Goal: Information Seeking & Learning: Learn about a topic

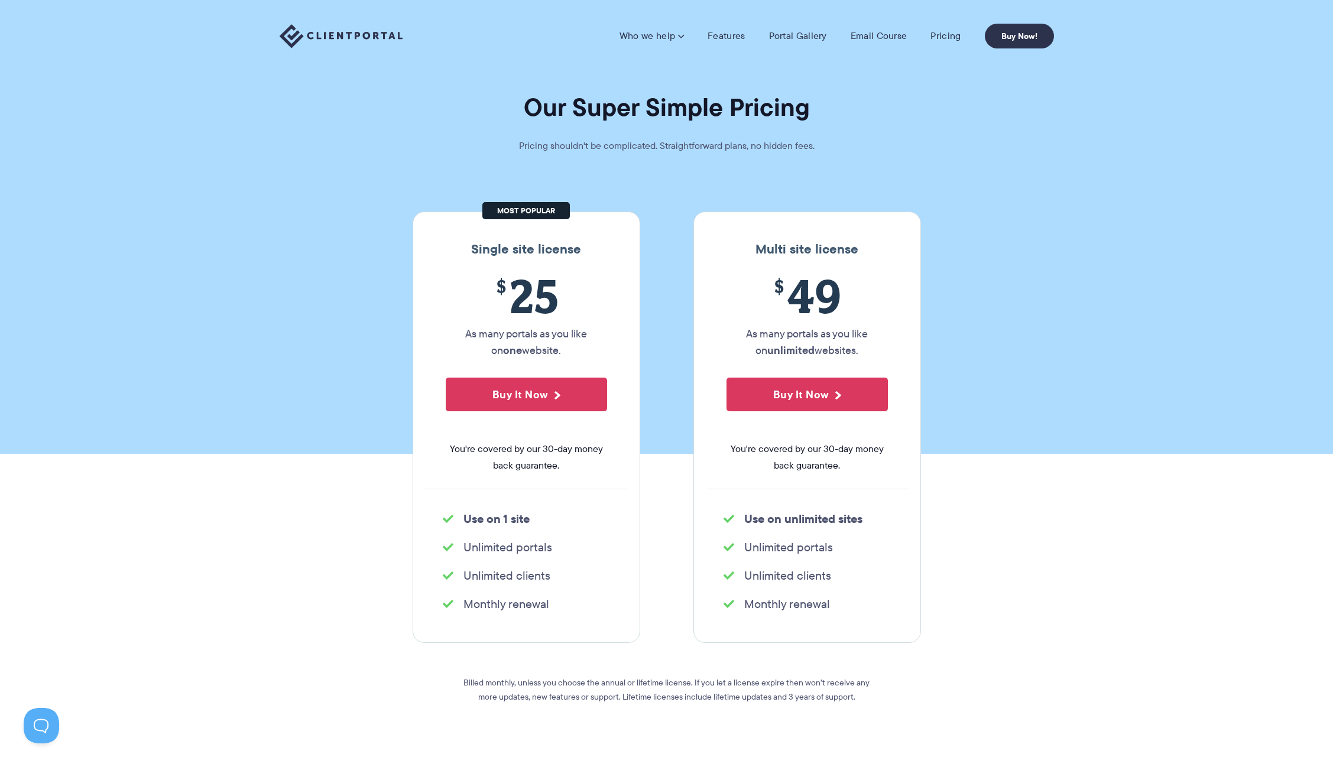
click at [358, 44] on img at bounding box center [341, 36] width 123 height 24
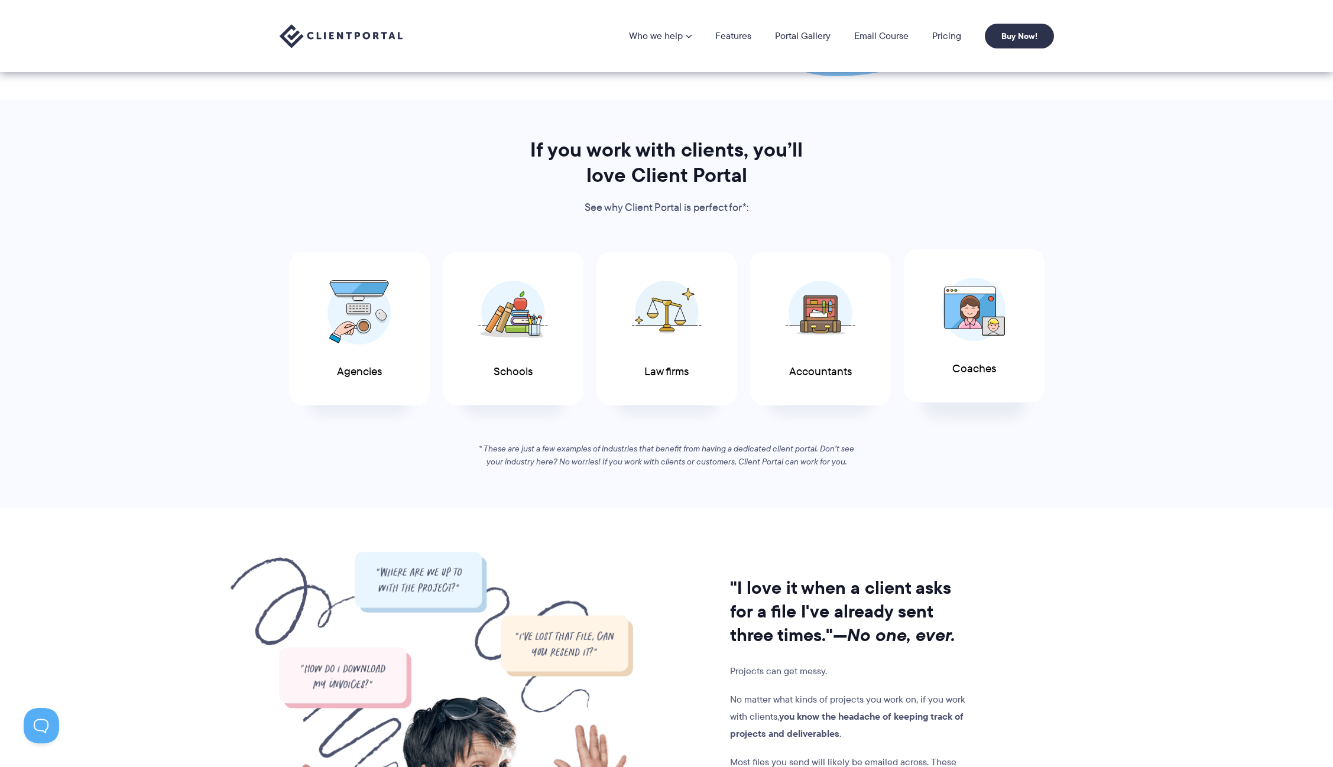
scroll to position [462, 0]
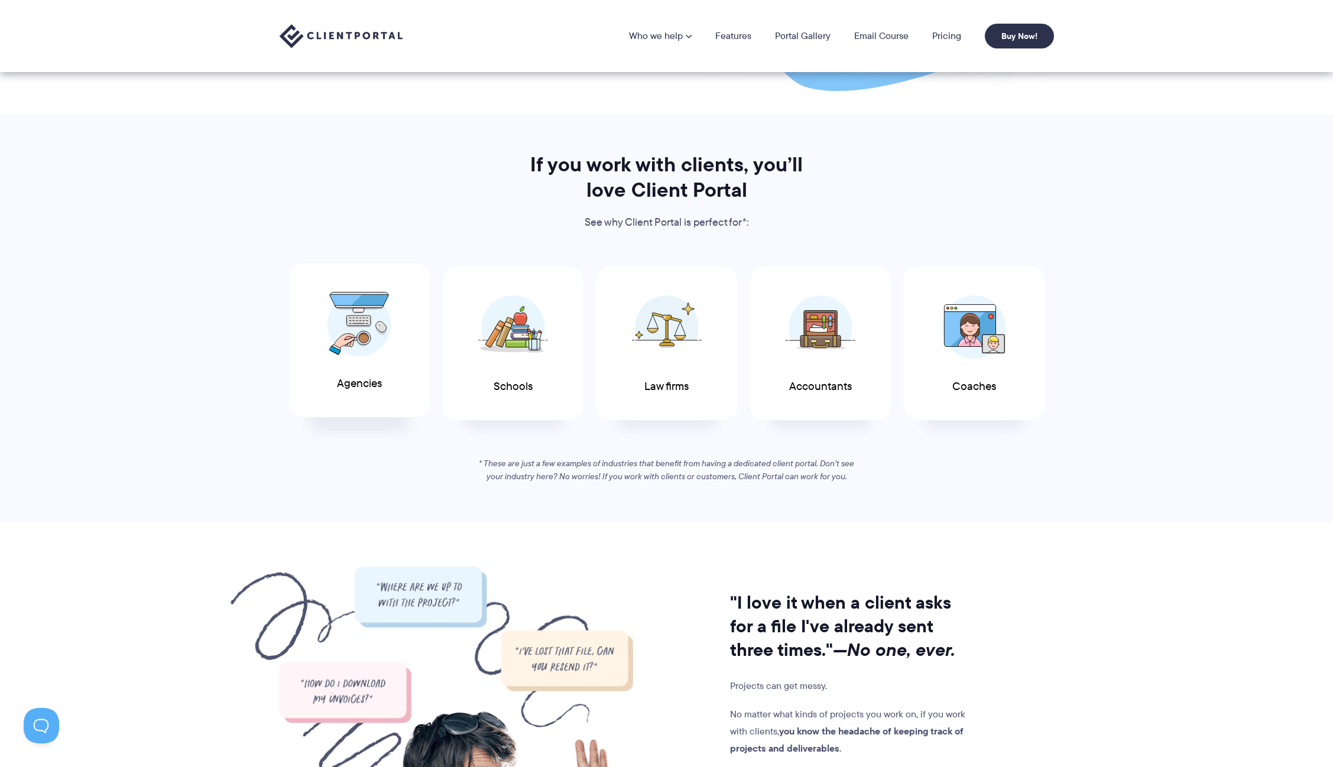
click at [384, 330] on img at bounding box center [359, 324] width 64 height 65
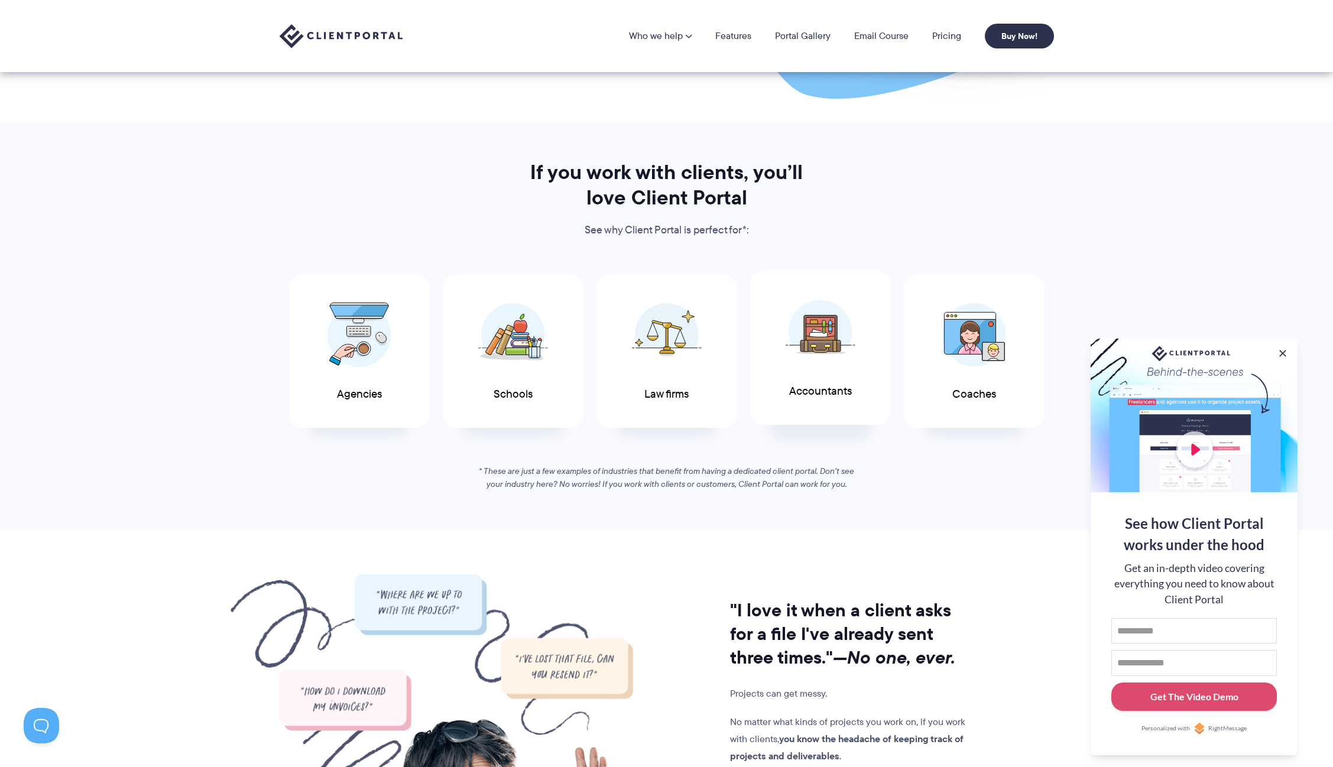
scroll to position [0, 0]
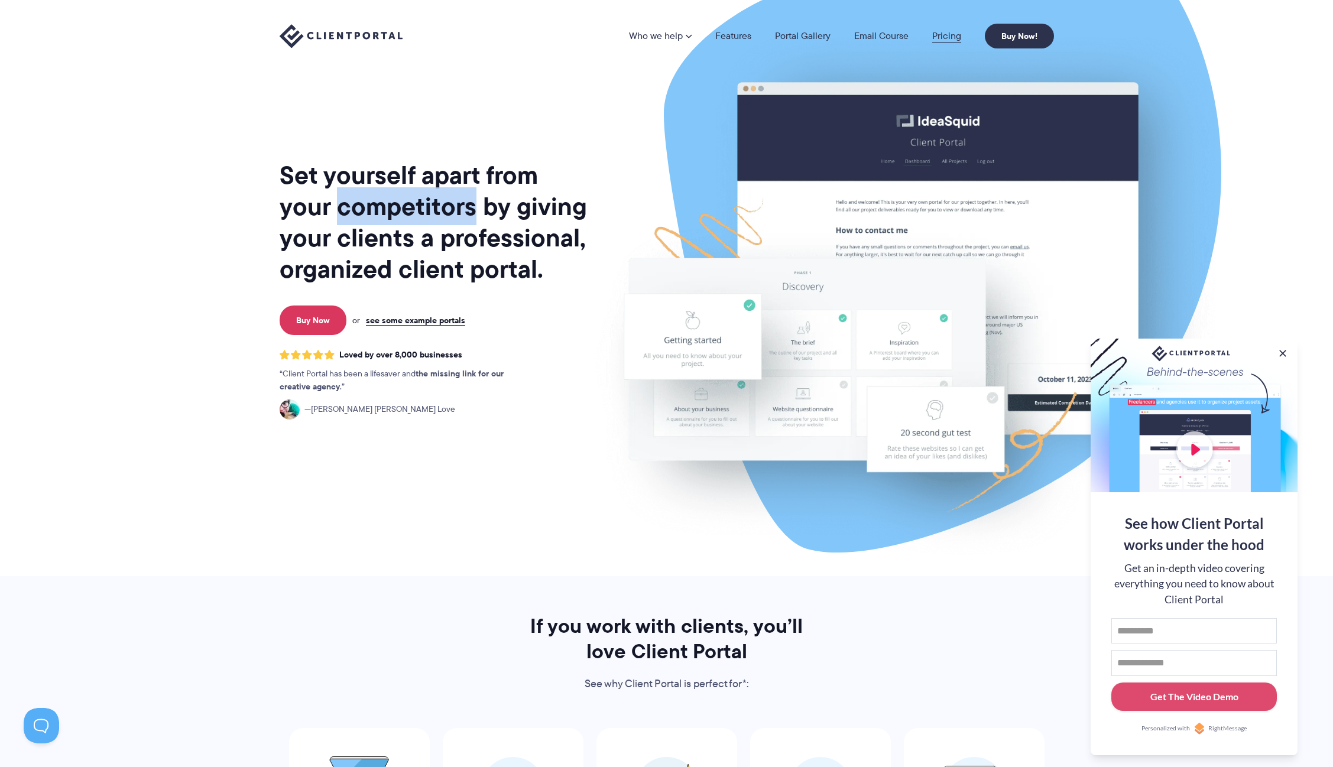
click at [941, 33] on link "Pricing" at bounding box center [946, 35] width 29 height 9
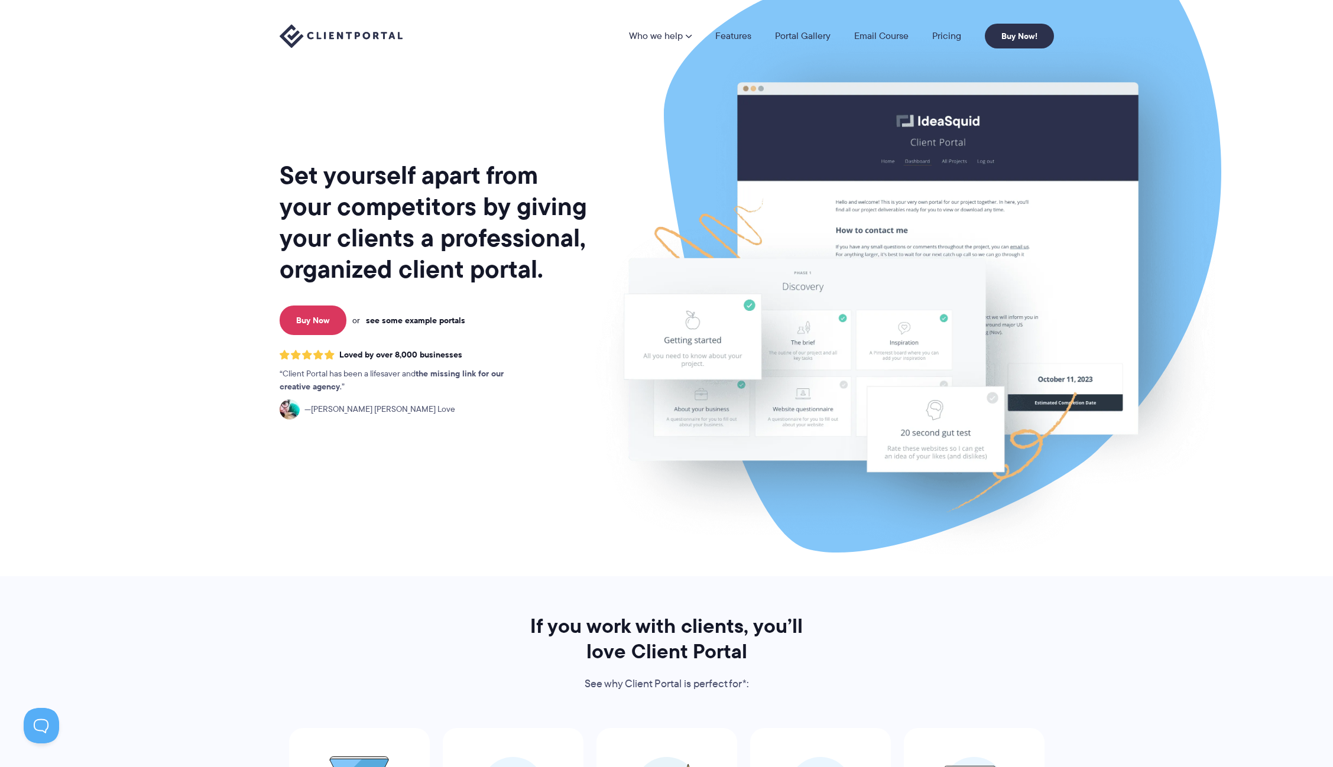
click at [441, 316] on link "see some example portals" at bounding box center [415, 320] width 99 height 11
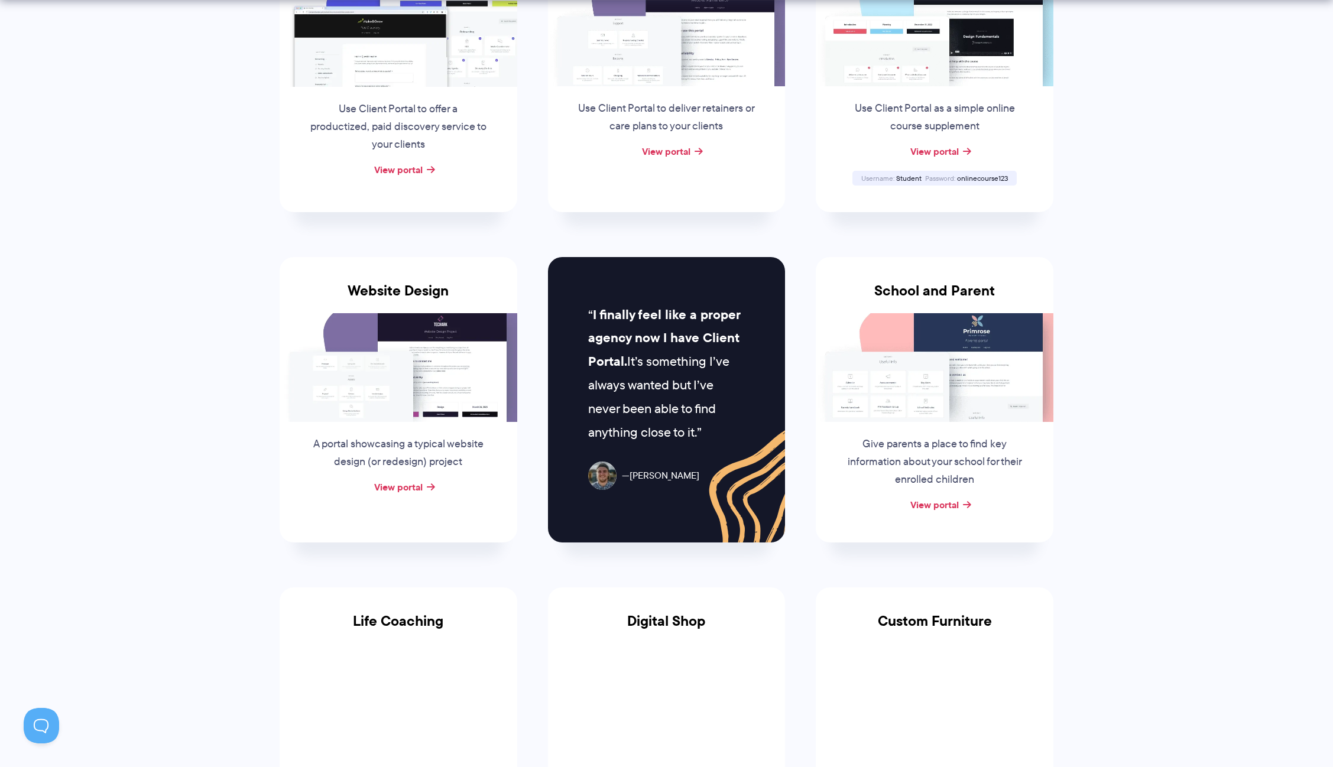
scroll to position [557, 0]
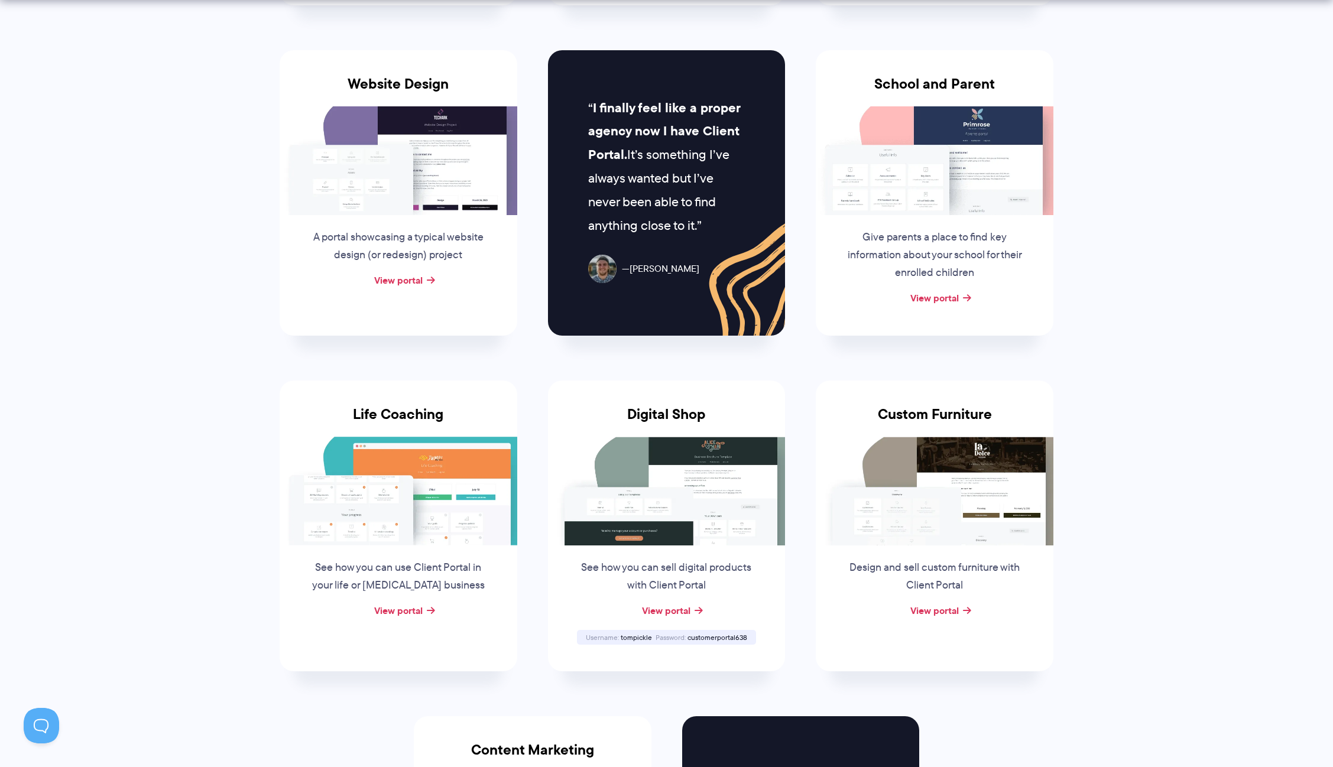
click at [460, 198] on img at bounding box center [399, 160] width 238 height 109
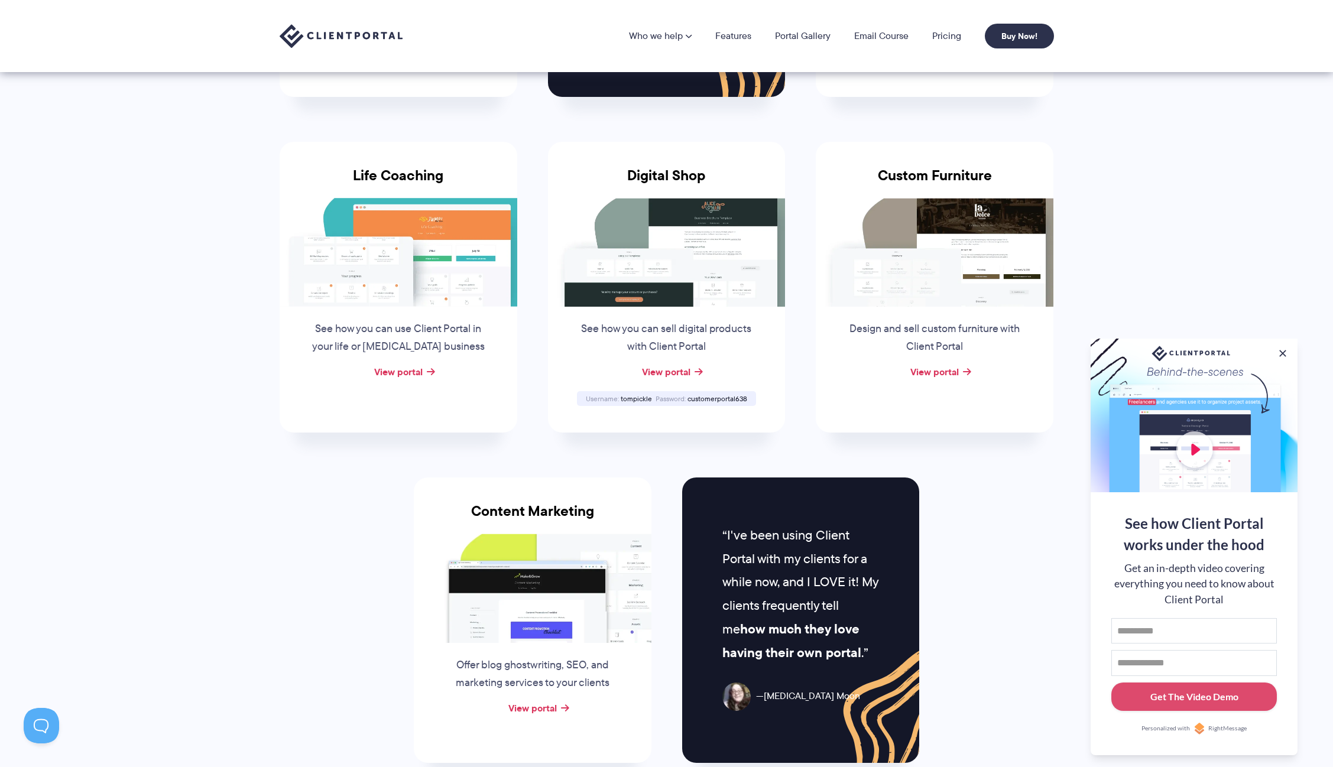
scroll to position [674, 0]
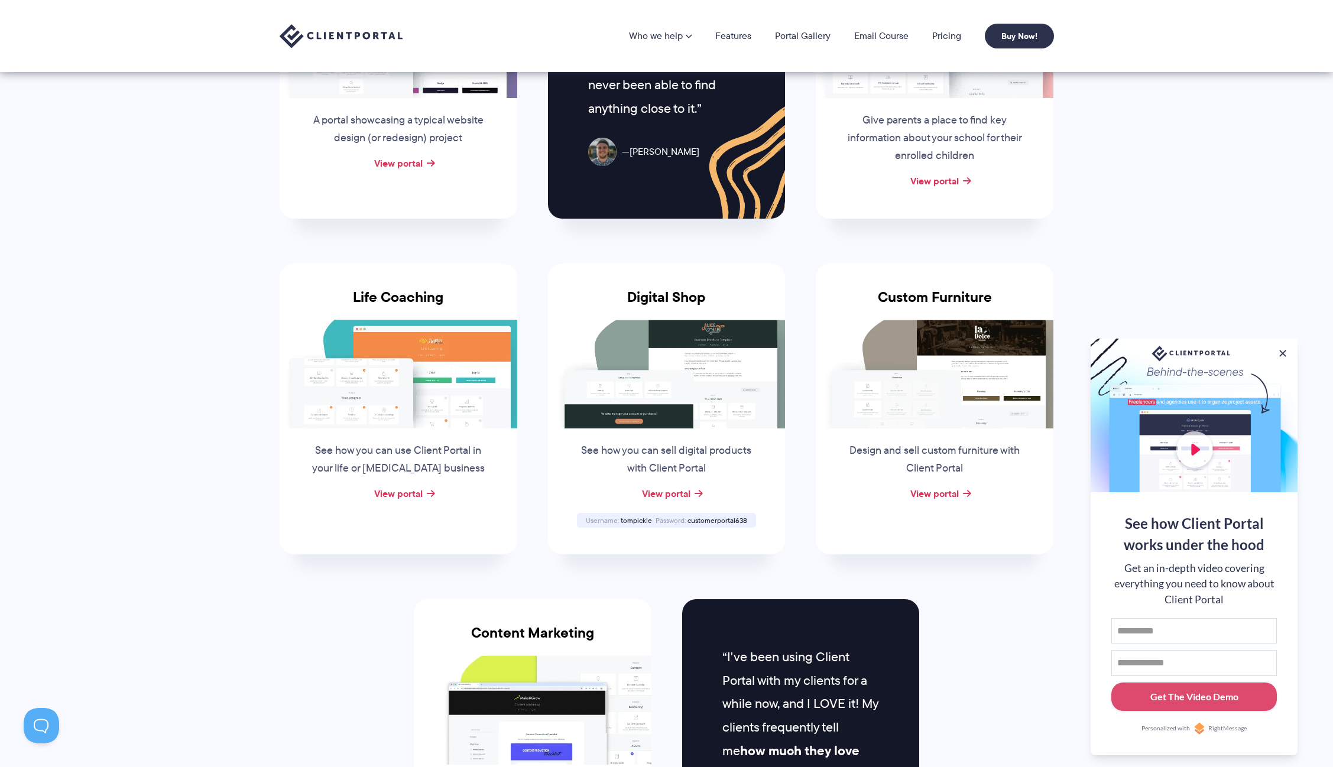
click at [636, 518] on span "tompickle" at bounding box center [636, 520] width 31 height 10
copy span "tompickle"
click at [667, 496] on link "View portal" at bounding box center [666, 494] width 48 height 14
drag, startPoint x: 689, startPoint y: 518, endPoint x: 750, endPoint y: 517, distance: 60.9
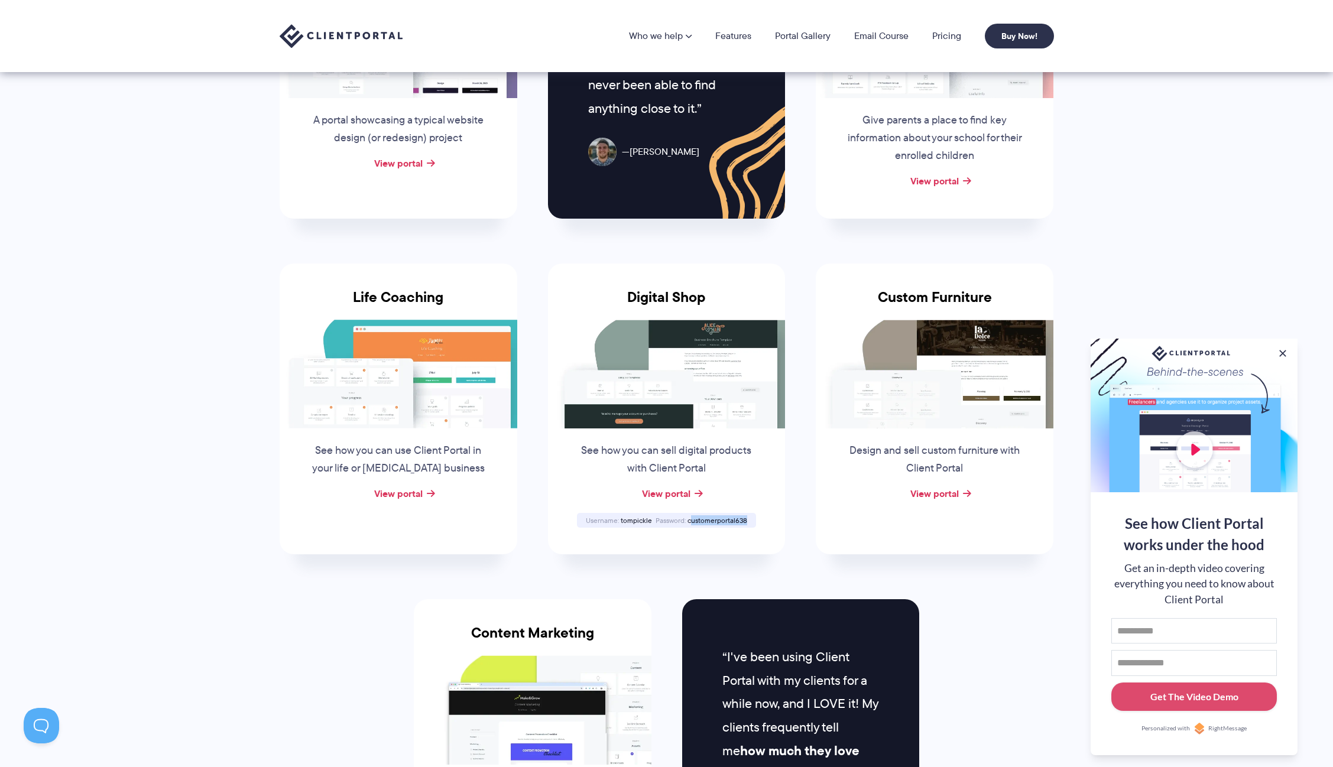
click at [750, 517] on div "Username tompickle Password [SECURITY_DATA]" at bounding box center [666, 520] width 179 height 15
drag, startPoint x: 750, startPoint y: 517, endPoint x: 711, endPoint y: 518, distance: 39.6
click at [711, 518] on div "Username tompickle Password [SECURITY_DATA]" at bounding box center [666, 520] width 179 height 15
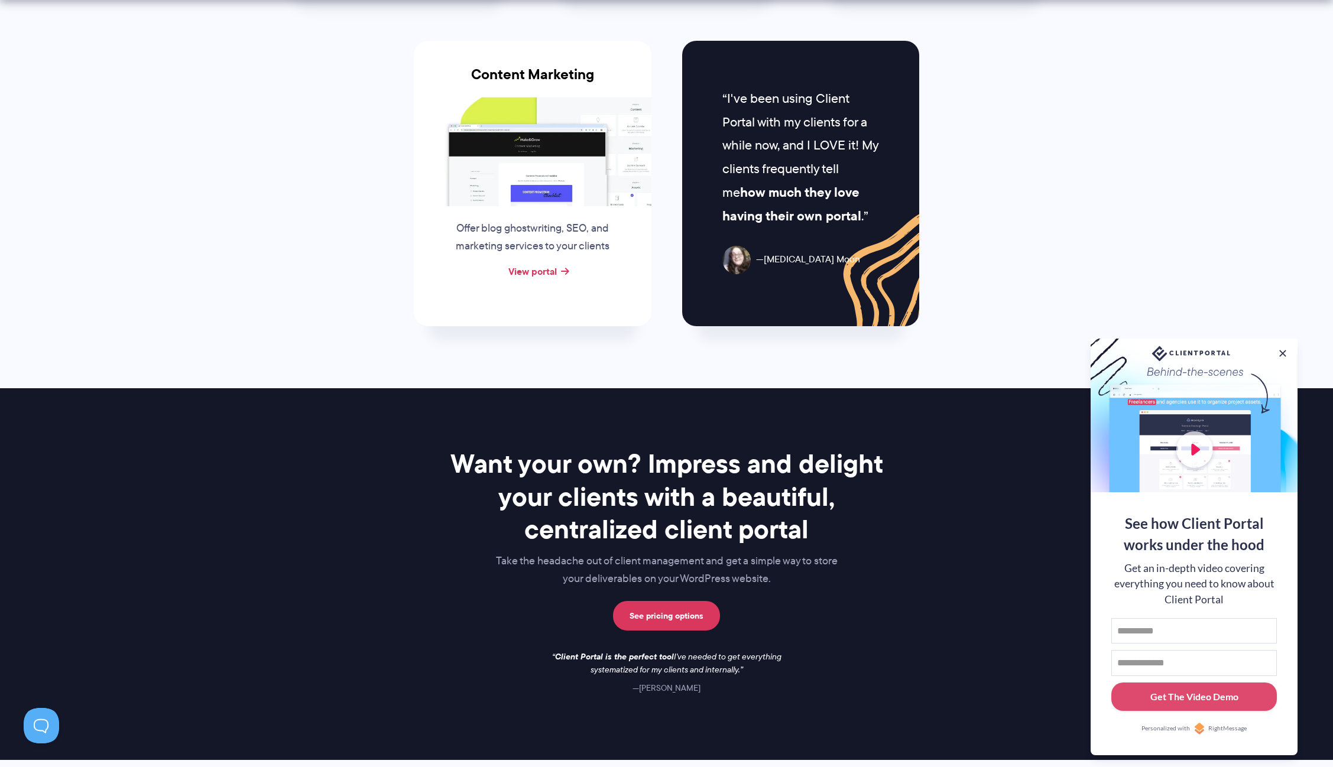
scroll to position [1489, 0]
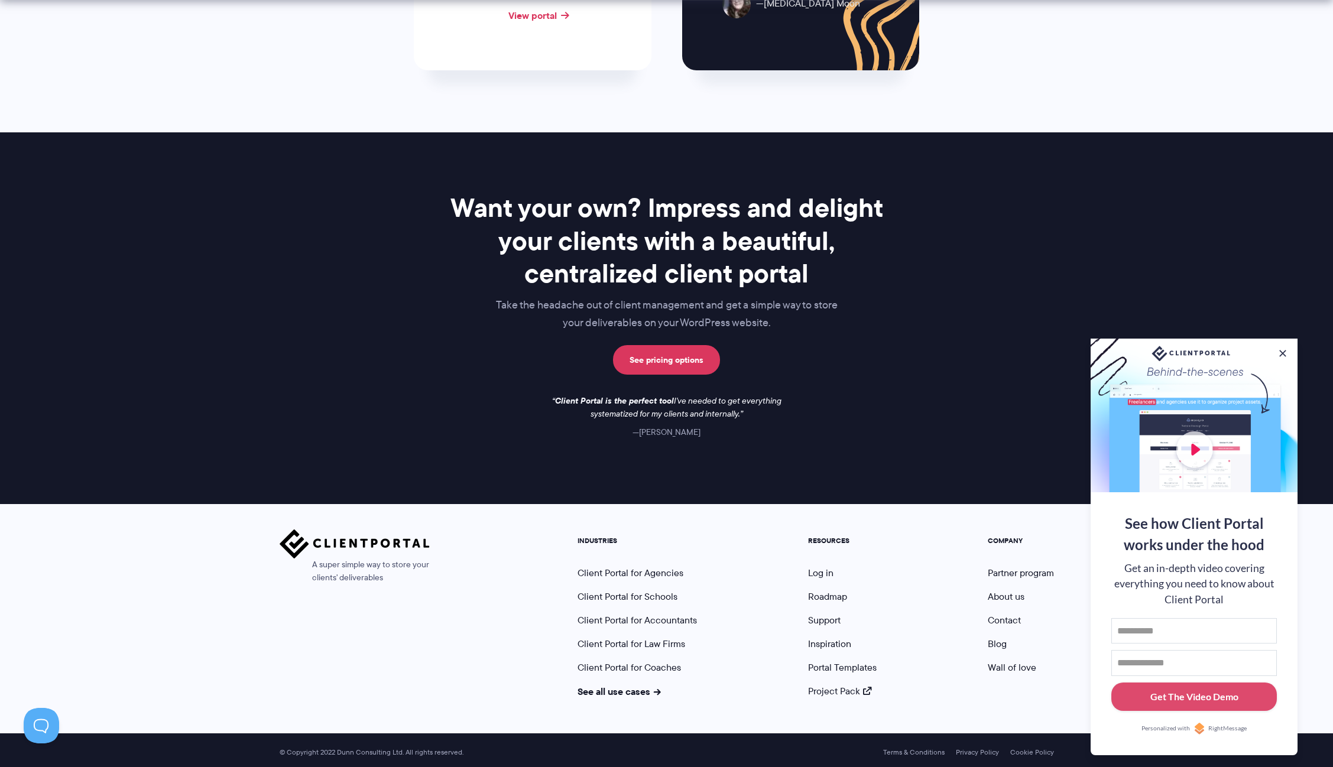
click at [731, 351] on p "See pricing options" at bounding box center [667, 360] width 472 height 30
click at [719, 355] on link "See pricing options" at bounding box center [666, 360] width 107 height 30
click at [715, 357] on link "See pricing options" at bounding box center [666, 360] width 107 height 30
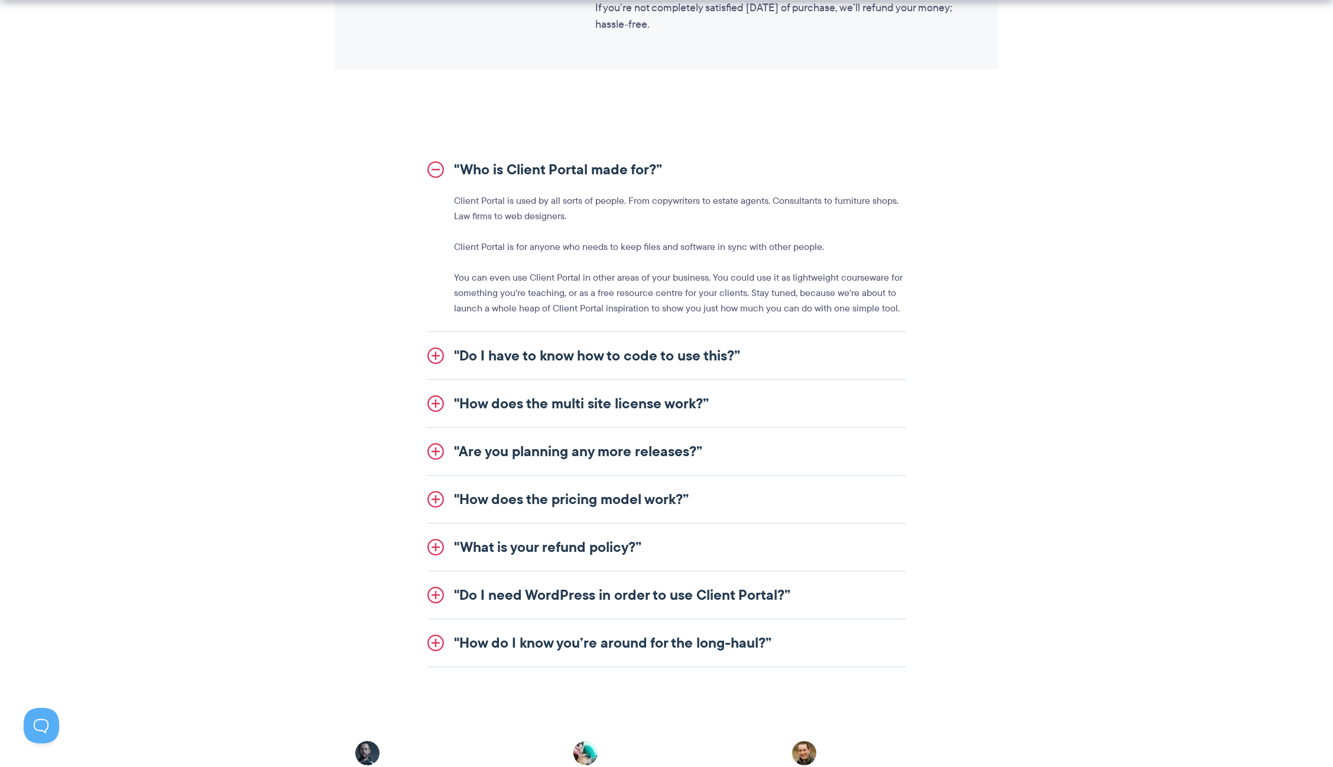
scroll to position [1322, 0]
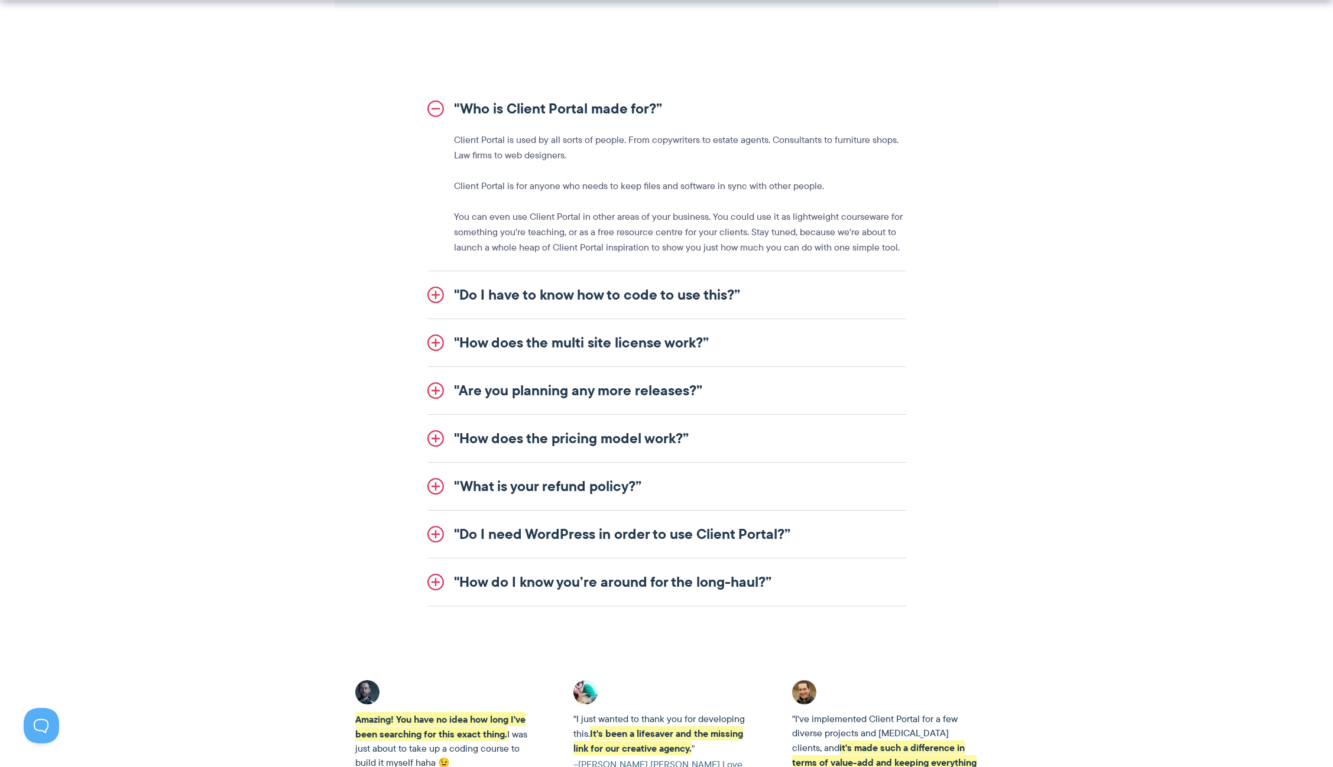
click at [635, 529] on link ""Do I need WordPress in order to use Client Portal?”" at bounding box center [666, 534] width 479 height 47
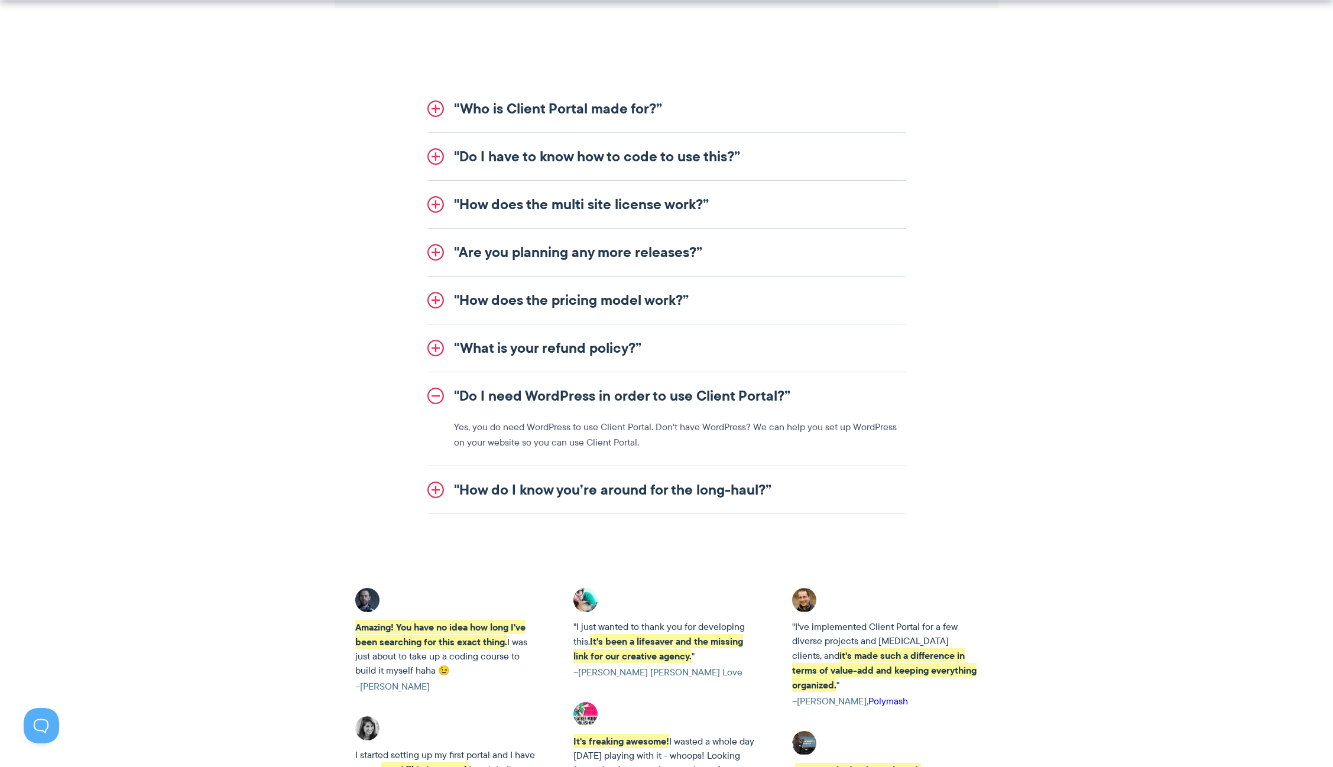
click at [635, 494] on link ""How do I know you’re around for the long-haul?”" at bounding box center [666, 489] width 479 height 47
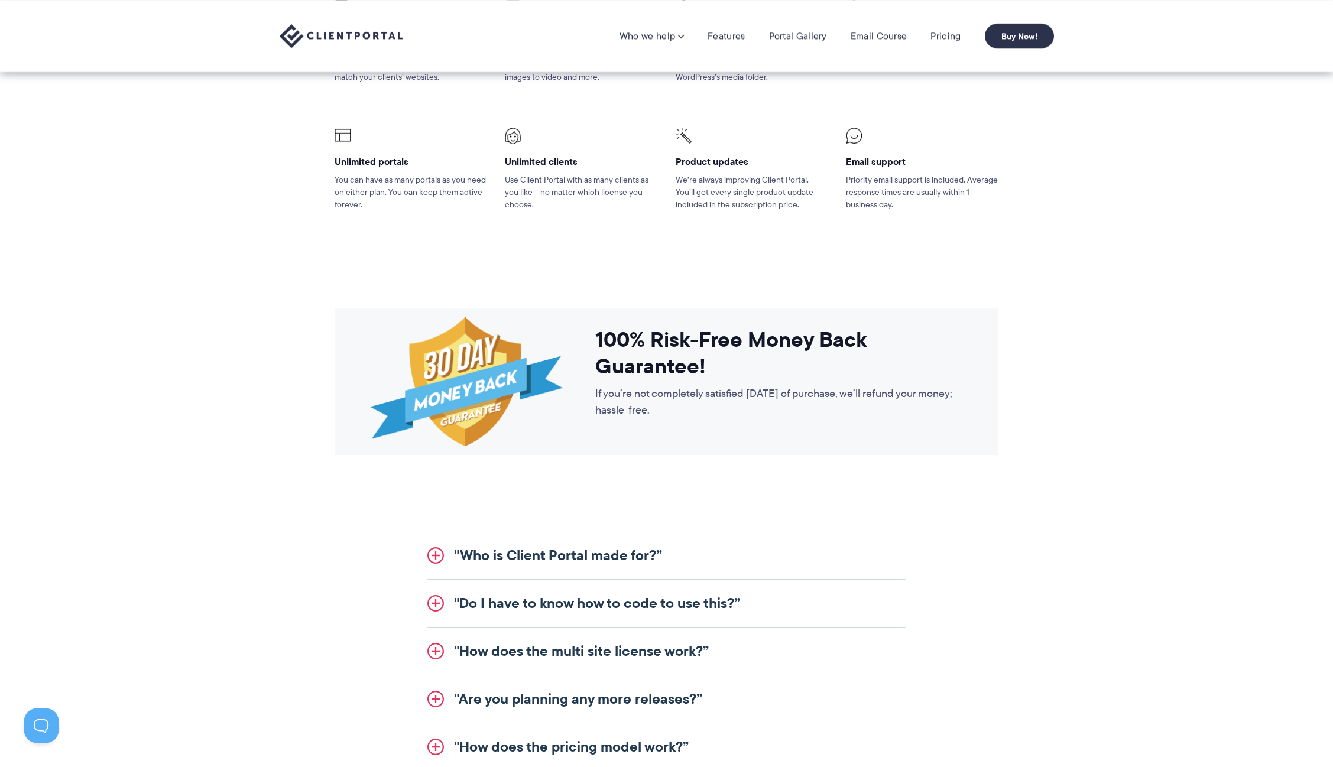
scroll to position [814, 0]
